Goal: Task Accomplishment & Management: Use online tool/utility

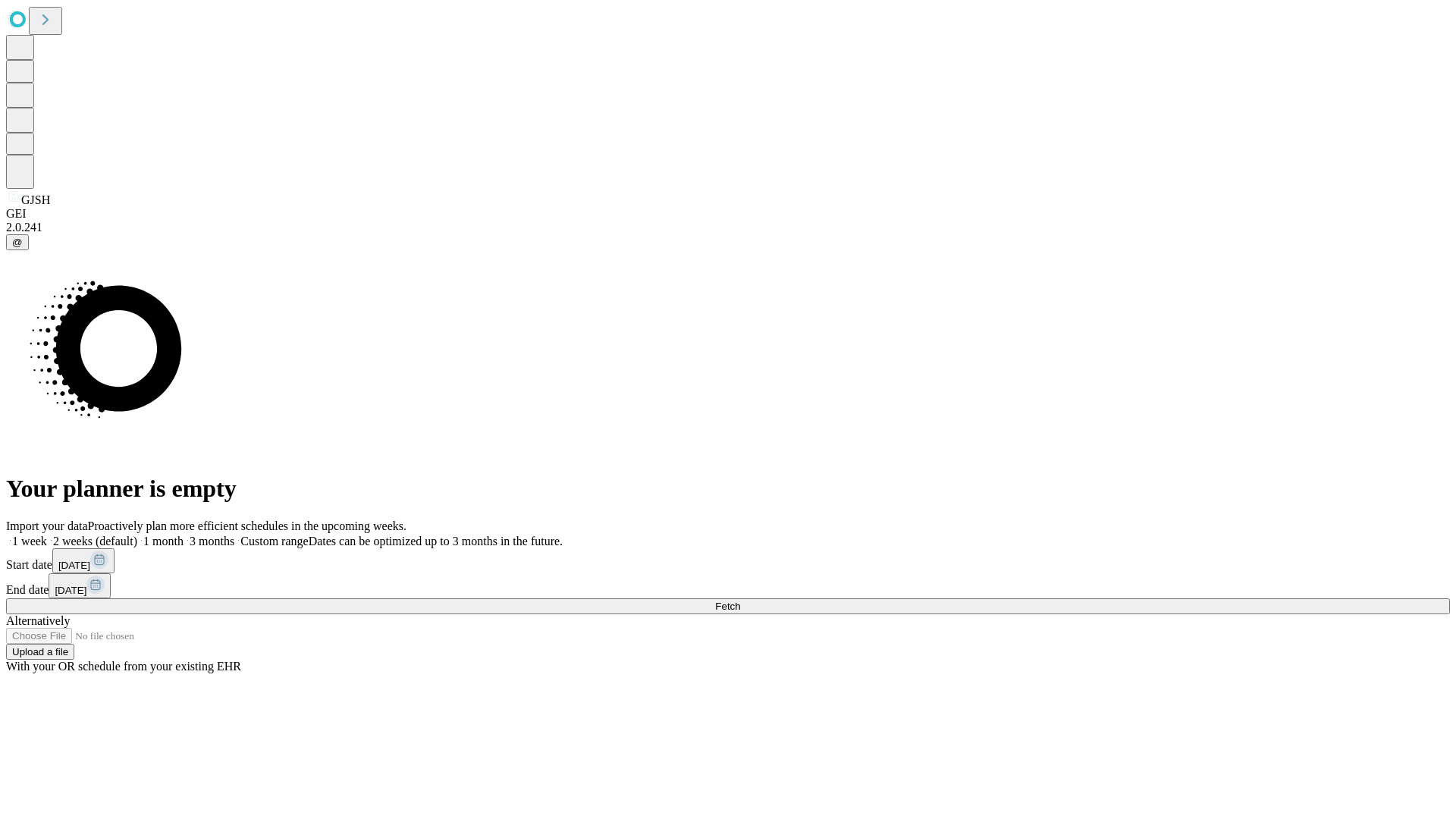
click at [740, 600] on span "Fetch" at bounding box center [727, 606] width 25 height 11
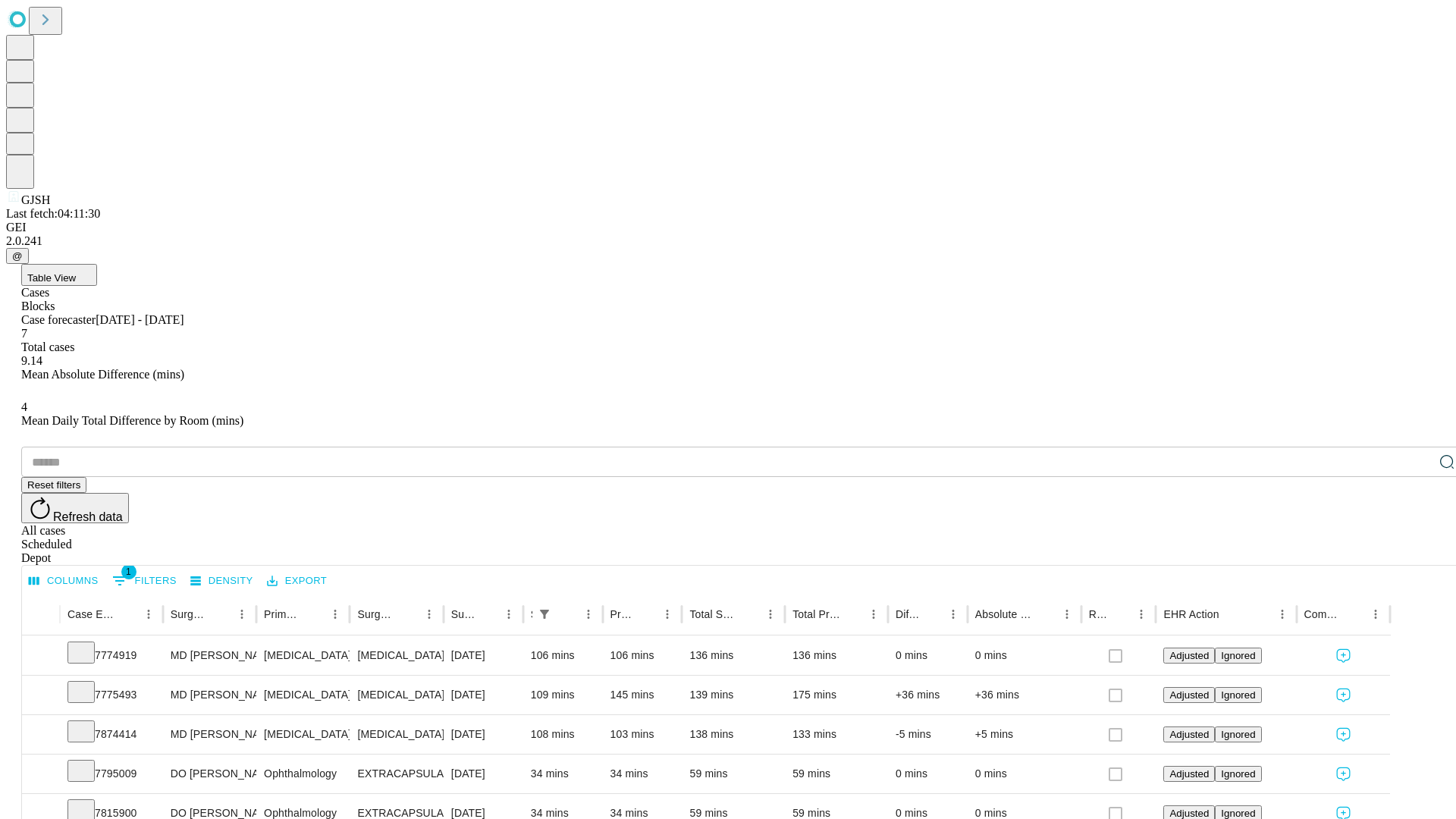
click at [1417, 552] on div "Depot" at bounding box center [744, 558] width 1444 height 14
